Goal: Information Seeking & Learning: Learn about a topic

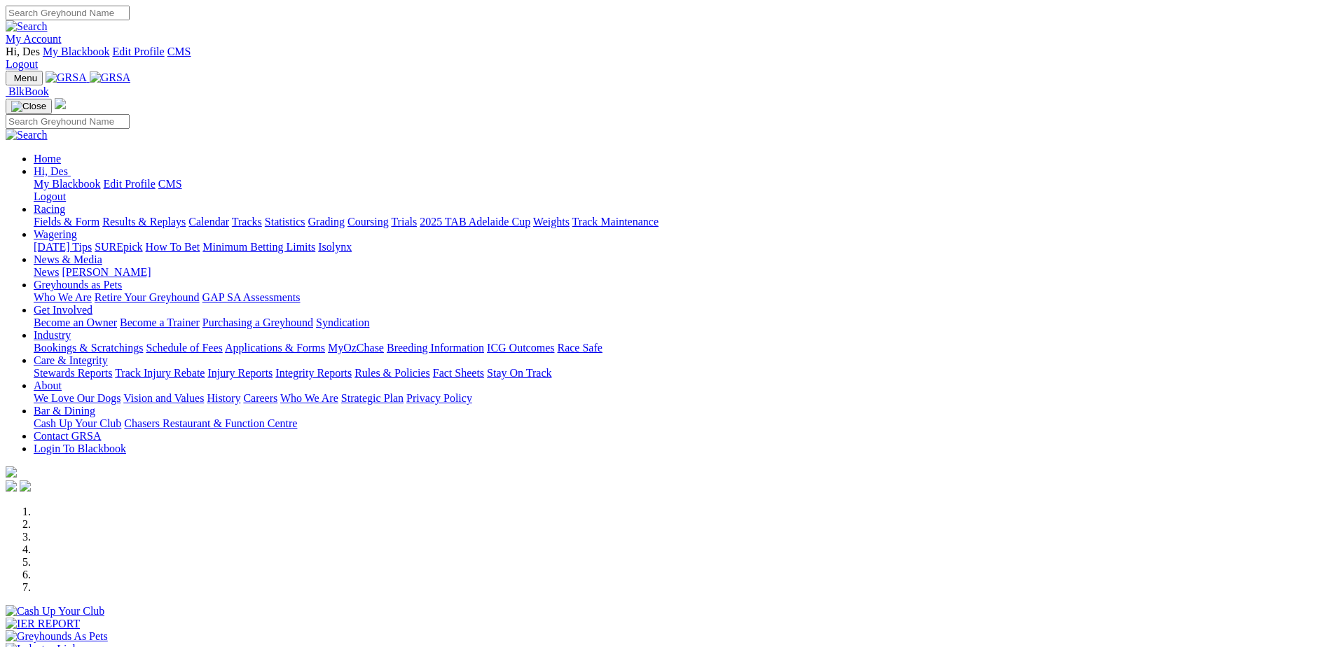
click at [352, 367] on link "Integrity Reports" at bounding box center [313, 373] width 76 height 12
click at [430, 367] on link "Rules & Policies" at bounding box center [392, 373] width 76 height 12
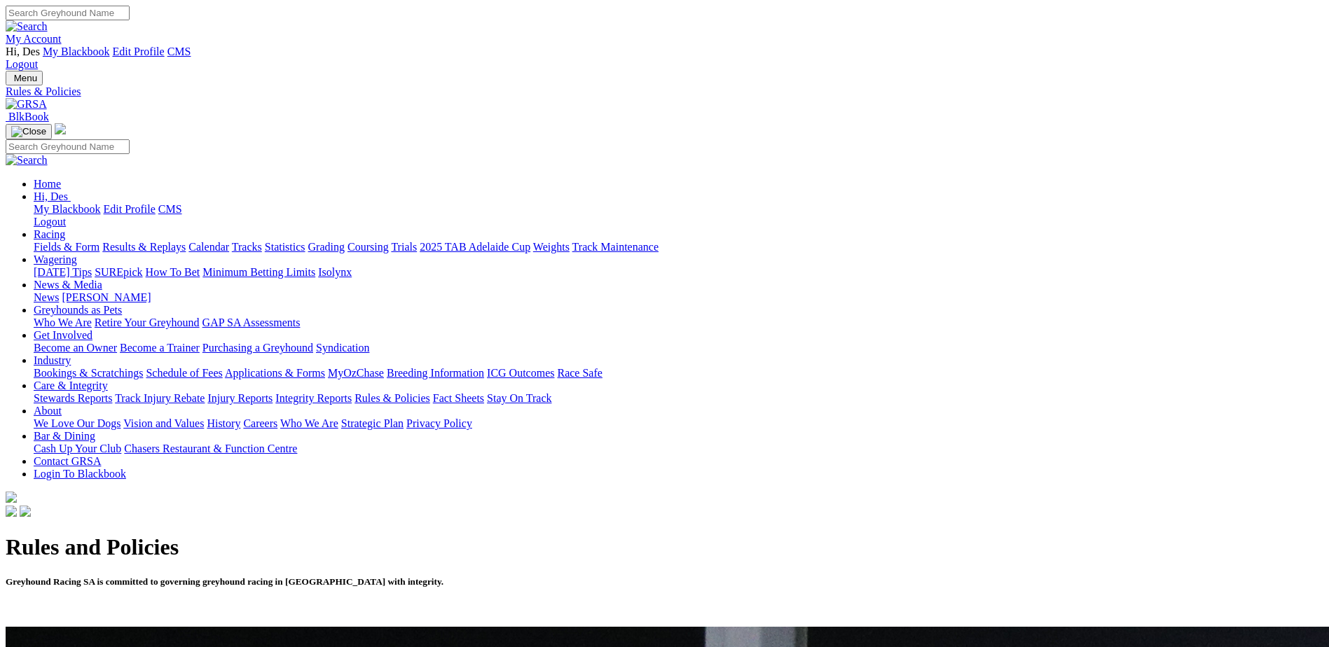
click at [352, 392] on link "Integrity Reports" at bounding box center [313, 398] width 76 height 12
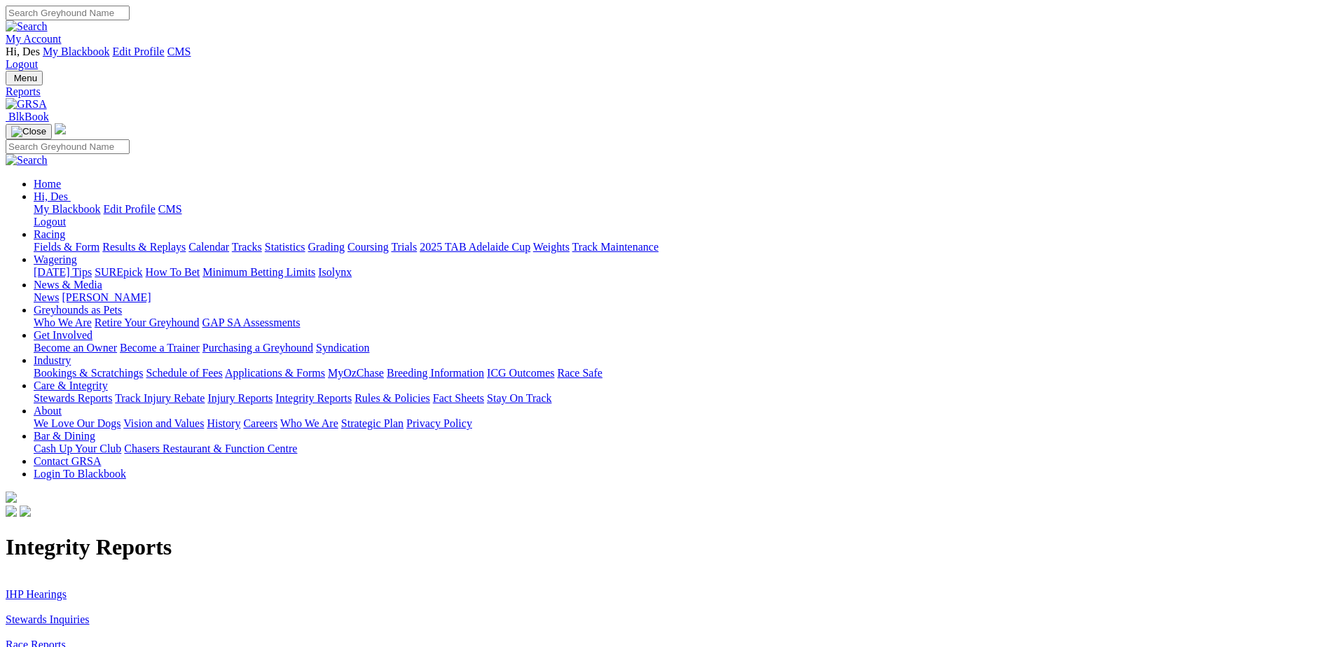
click at [90, 614] on link "Stewards Inquiries" at bounding box center [48, 620] width 84 height 12
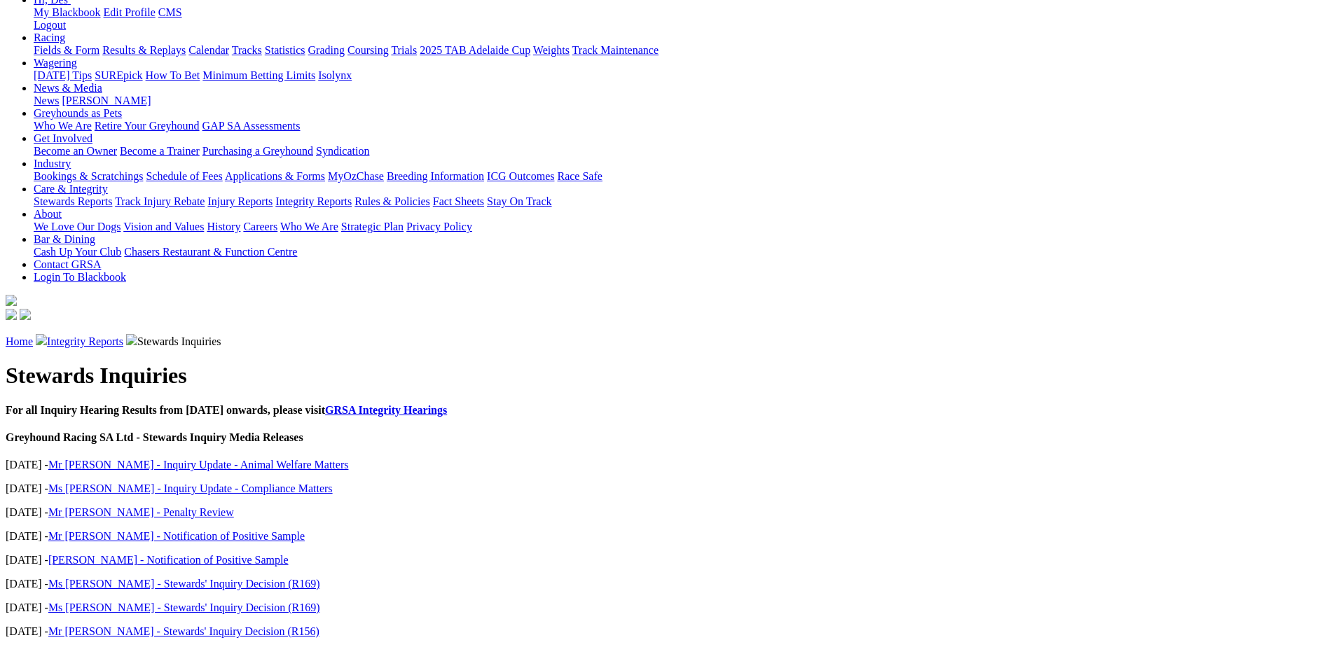
scroll to position [210, 0]
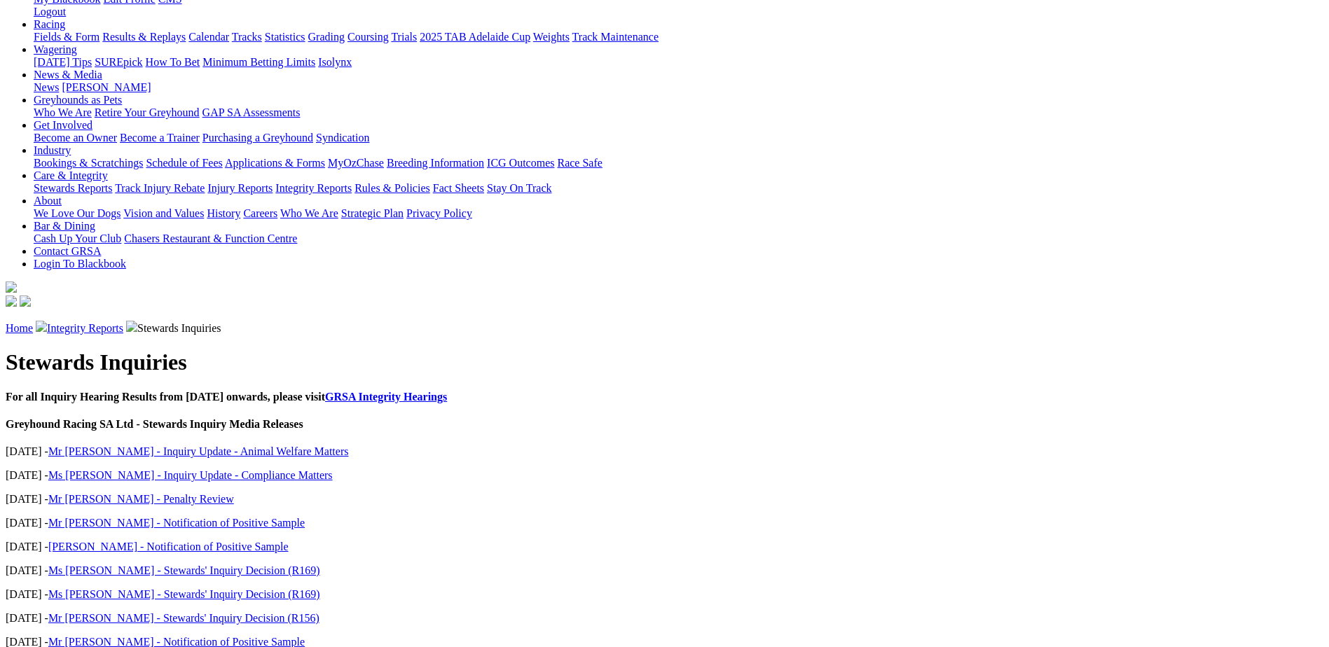
click at [349, 445] on link "Mr J Trengove - Inquiry Update - Animal Welfare Matters" at bounding box center [198, 451] width 300 height 12
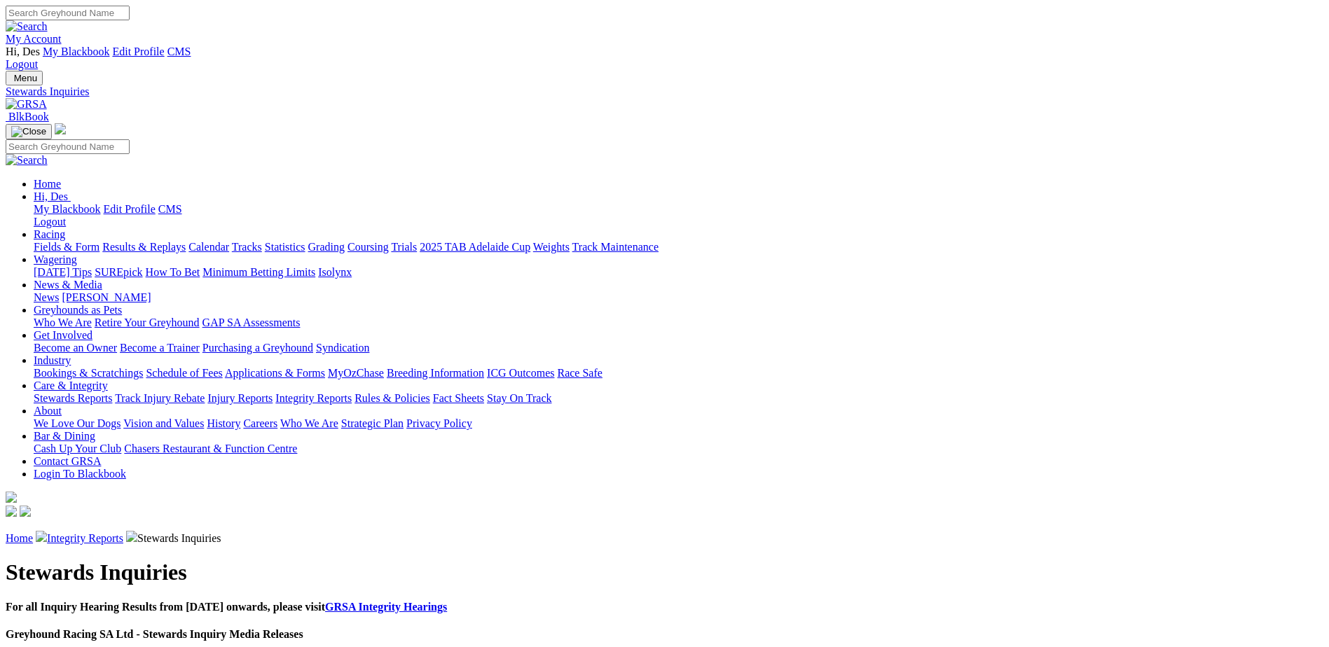
click at [430, 392] on link "Rules & Policies" at bounding box center [392, 398] width 76 height 12
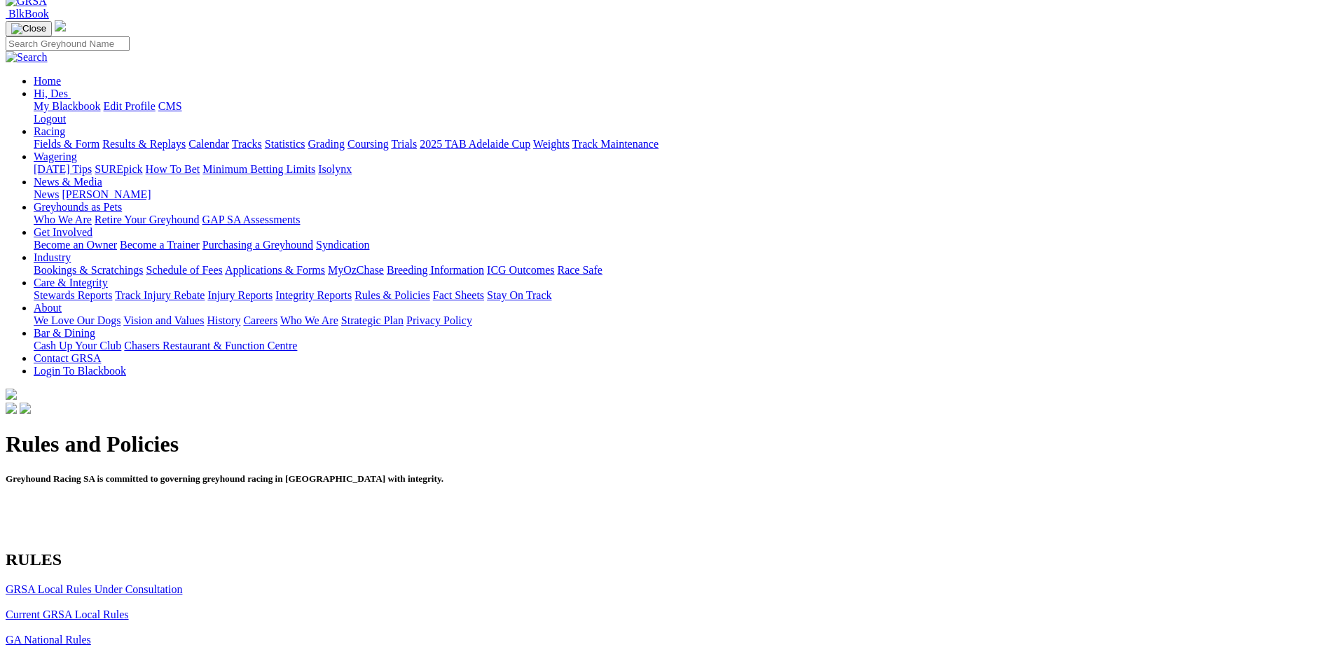
scroll to position [70, 0]
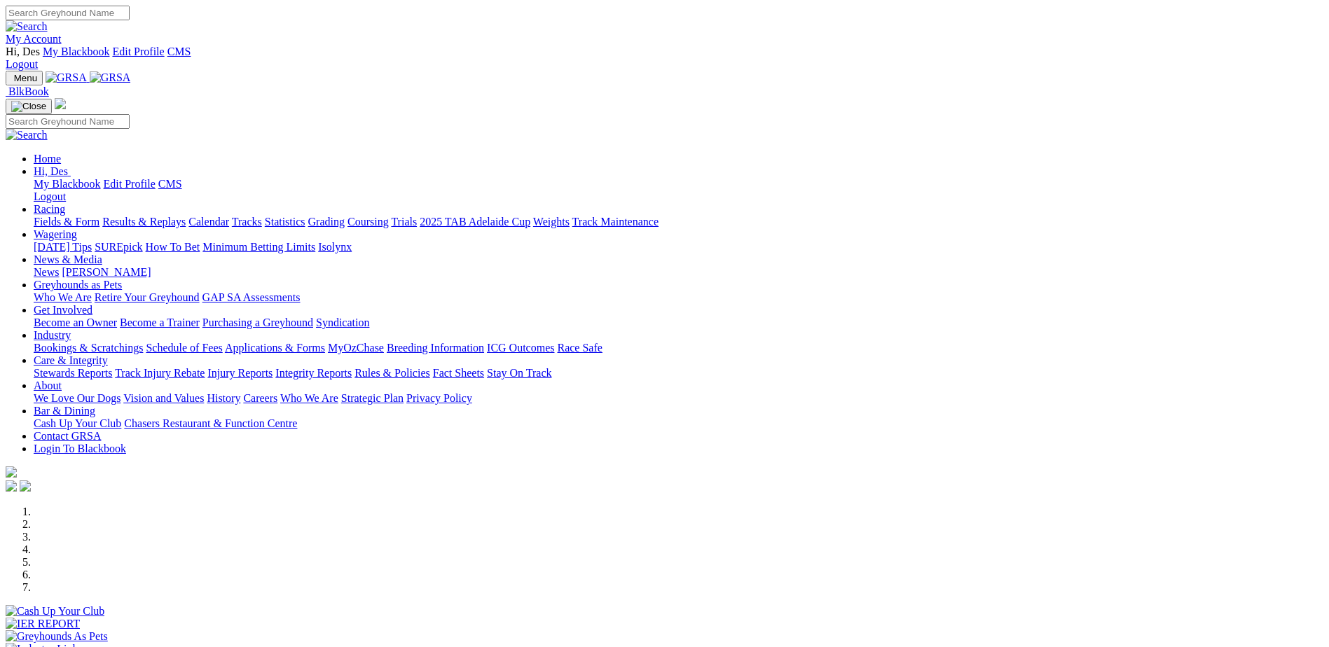
click at [430, 367] on link "Rules & Policies" at bounding box center [392, 373] width 76 height 12
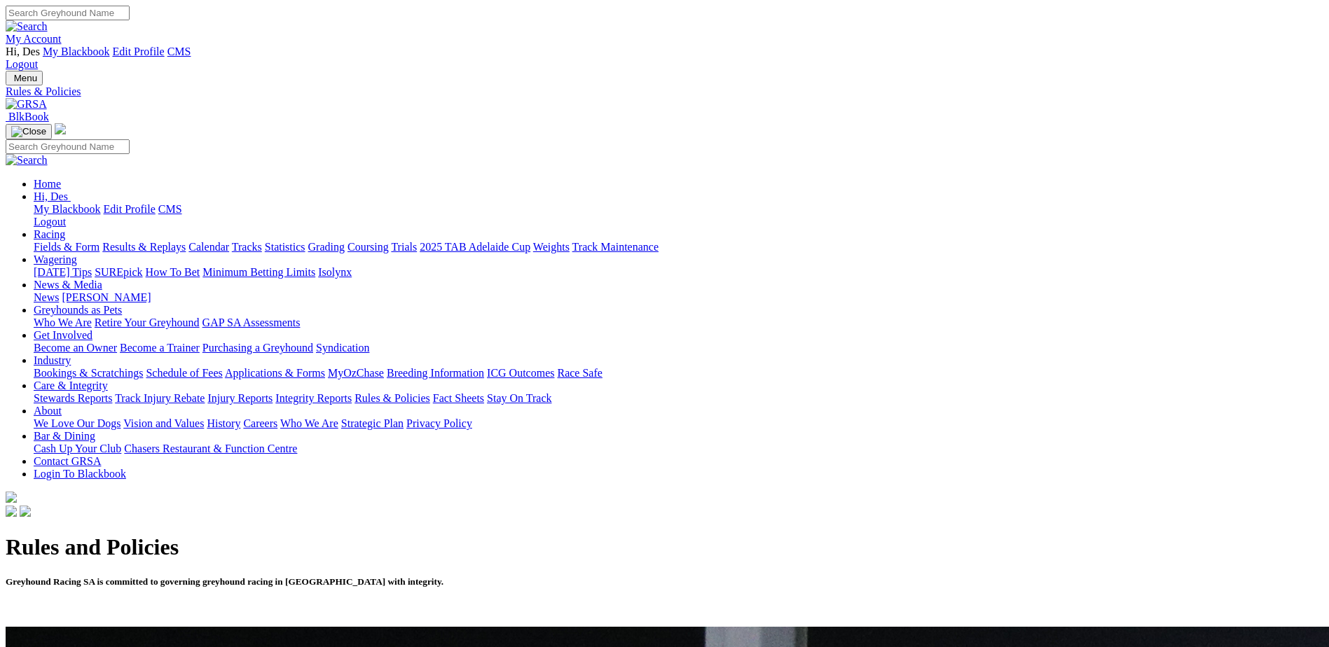
click at [325, 367] on link "Applications & Forms" at bounding box center [275, 373] width 100 height 12
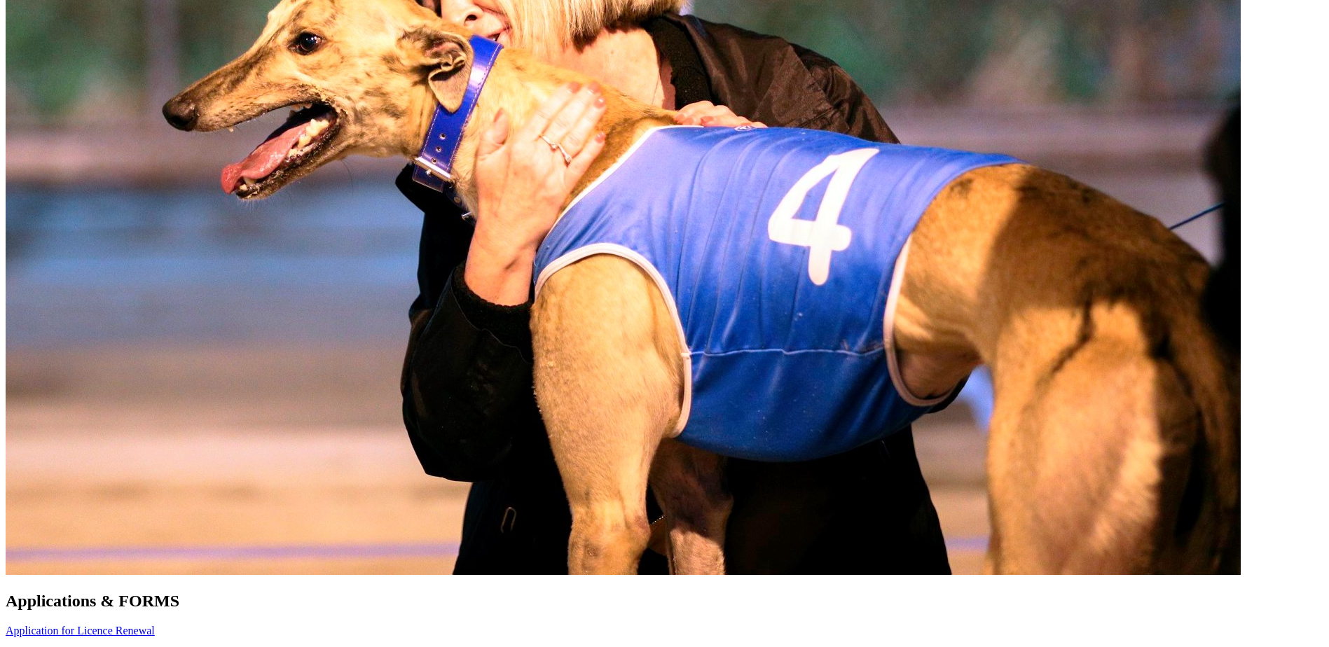
scroll to position [910, 0]
